Goal: Transaction & Acquisition: Purchase product/service

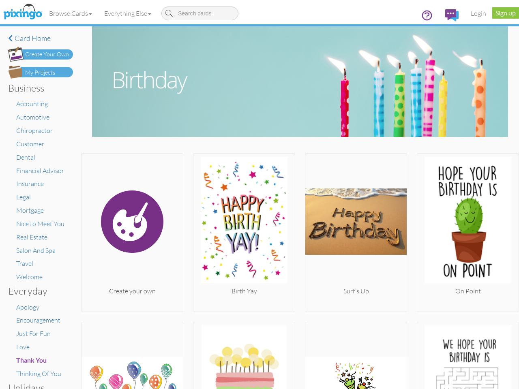
click at [259, 195] on img at bounding box center [243, 222] width 101 height 130
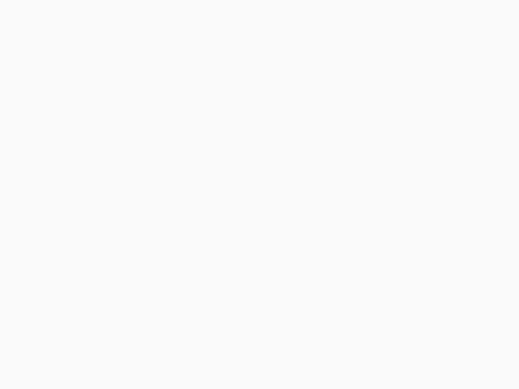
click at [71, 13] on body at bounding box center [259, 194] width 519 height 389
click at [129, 13] on body at bounding box center [259, 194] width 519 height 389
click at [131, 231] on body at bounding box center [259, 194] width 519 height 389
click at [242, 231] on body at bounding box center [259, 194] width 519 height 389
click at [352, 231] on body at bounding box center [259, 194] width 519 height 389
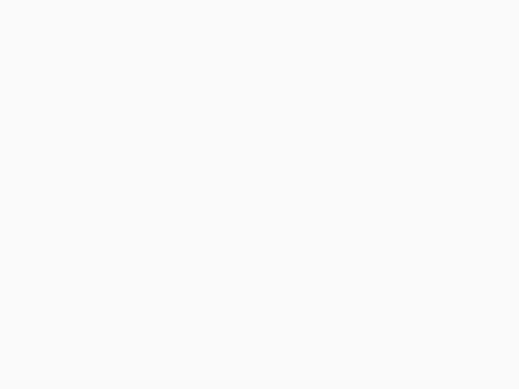
click at [462, 231] on body at bounding box center [259, 194] width 519 height 389
click at [131, 355] on body at bounding box center [259, 194] width 519 height 389
click at [242, 355] on body at bounding box center [259, 194] width 519 height 389
click at [352, 355] on body at bounding box center [259, 194] width 519 height 389
